Goal: Task Accomplishment & Management: Complete application form

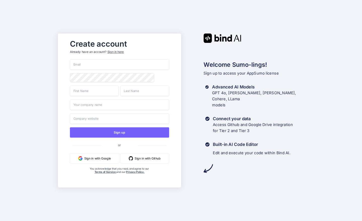
click at [97, 61] on input "email" at bounding box center [119, 64] width 99 height 11
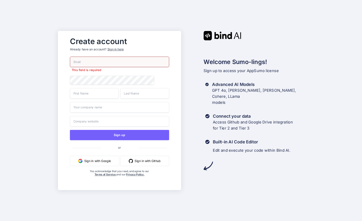
click at [146, 159] on button "Sign in with Github" at bounding box center [144, 161] width 49 height 10
click at [89, 63] on input "email" at bounding box center [119, 62] width 99 height 11
type input "zdhnsu@gmail.com"
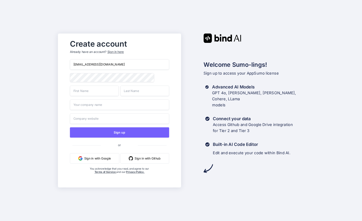
click at [103, 90] on input "text" at bounding box center [94, 90] width 49 height 11
type input "Mohammad"
type input "Hossain"
drag, startPoint x: 98, startPoint y: 92, endPoint x: 62, endPoint y: 93, distance: 36.3
click at [62, 93] on div "Create account Already have an account? Sign in here zdhnsu@gmail.com Mohammad …" at bounding box center [119, 110] width 123 height 154
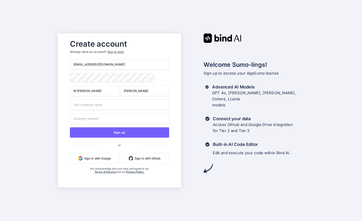
type input "M Zahid"
click at [98, 106] on input "text" at bounding box center [119, 104] width 99 height 11
click at [110, 130] on button "Sign up" at bounding box center [119, 132] width 99 height 10
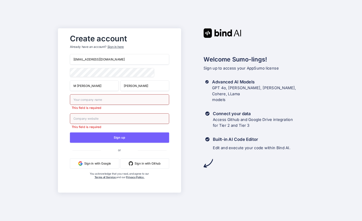
click at [99, 101] on input "text" at bounding box center [119, 99] width 99 height 11
type input "Blentz"
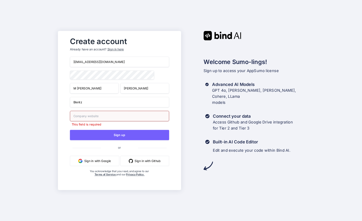
click at [105, 119] on input "text" at bounding box center [119, 116] width 99 height 11
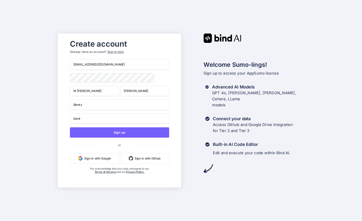
paste input "https://blentz.com/"
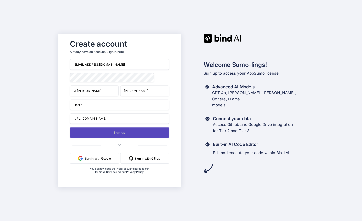
type input "https://blentz.com/"
click at [120, 132] on button "Sign up" at bounding box center [119, 132] width 99 height 10
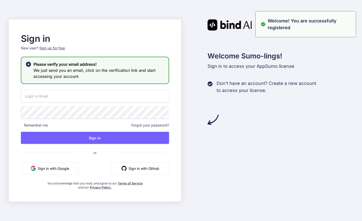
type input "zdhnsu@gmail.com"
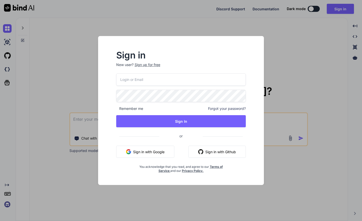
type textarea "x"
